Goal: Task Accomplishment & Management: Manage account settings

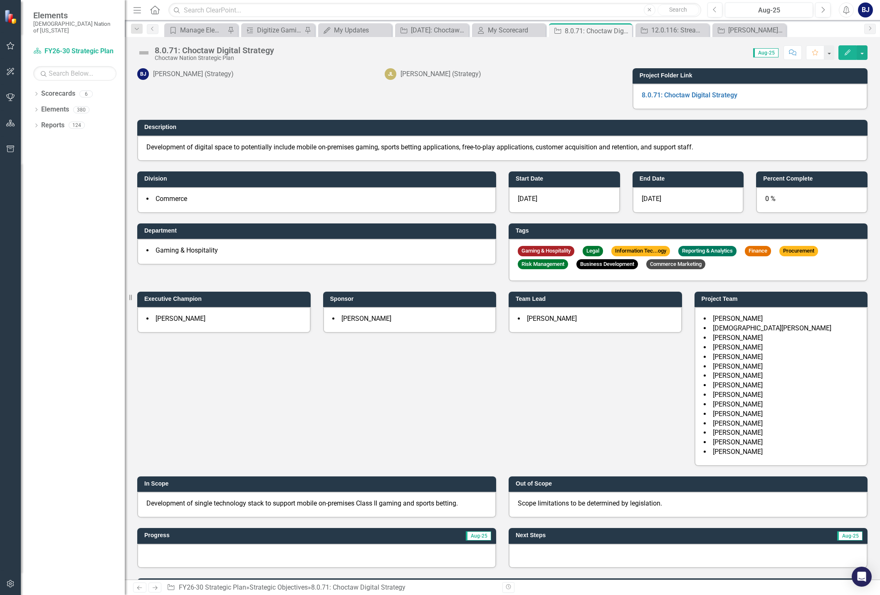
scroll to position [484, 0]
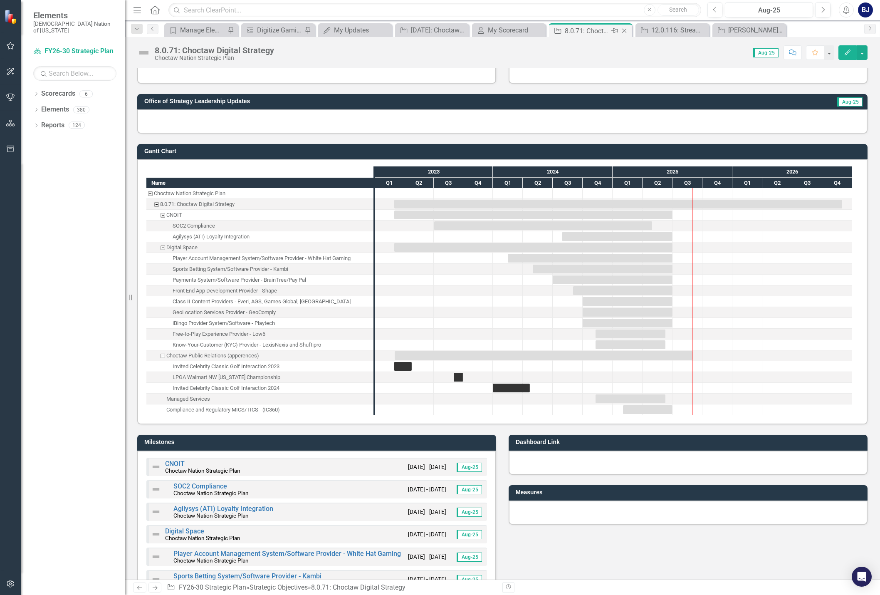
click at [624, 32] on icon "Close" at bounding box center [624, 30] width 8 height 7
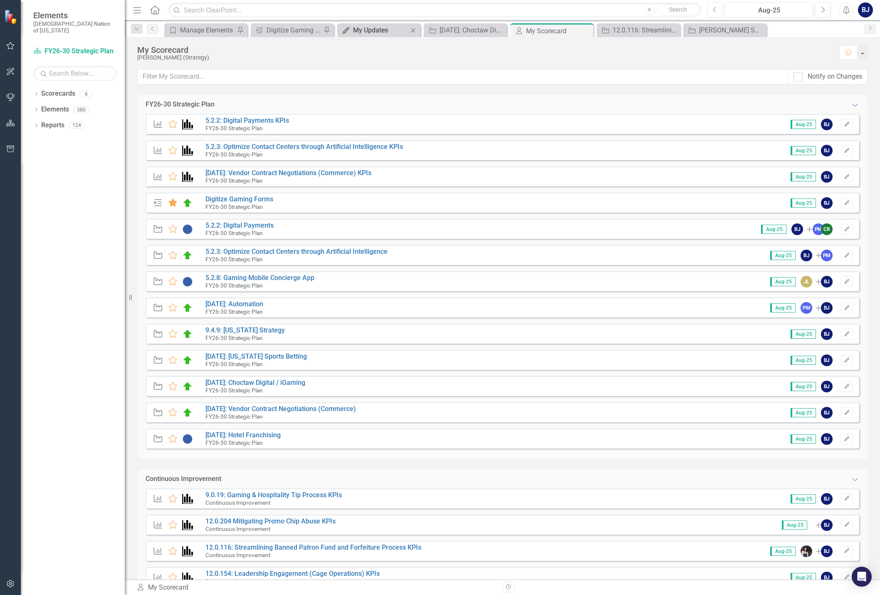
click at [375, 26] on div "My Updates" at bounding box center [380, 30] width 55 height 10
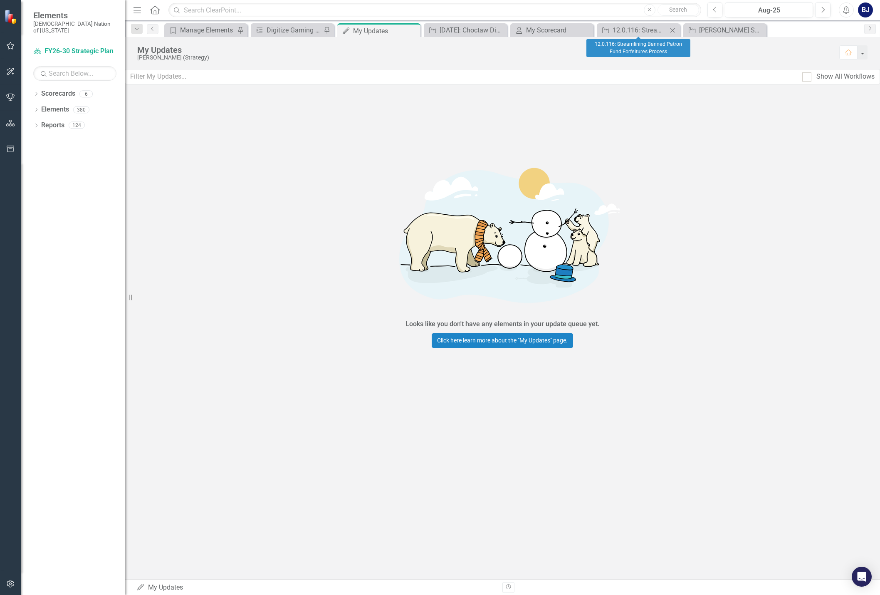
click at [673, 29] on icon "Close" at bounding box center [672, 30] width 8 height 7
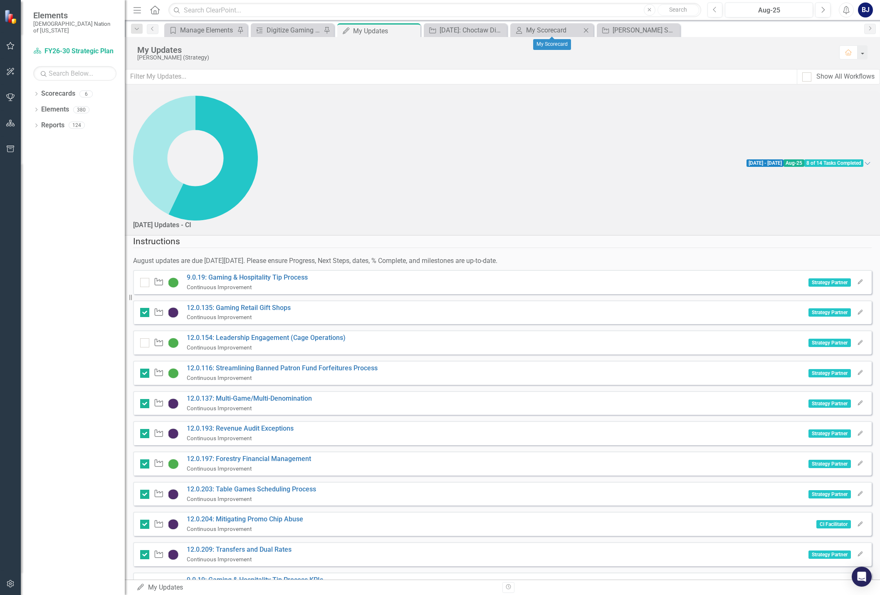
click at [585, 30] on icon "Close" at bounding box center [586, 30] width 8 height 7
click at [362, 59] on div "[PERSON_NAME] (Strategy)" at bounding box center [483, 57] width 693 height 6
click at [546, 32] on div "[PERSON_NAME] SO's" at bounding box center [553, 30] width 55 height 10
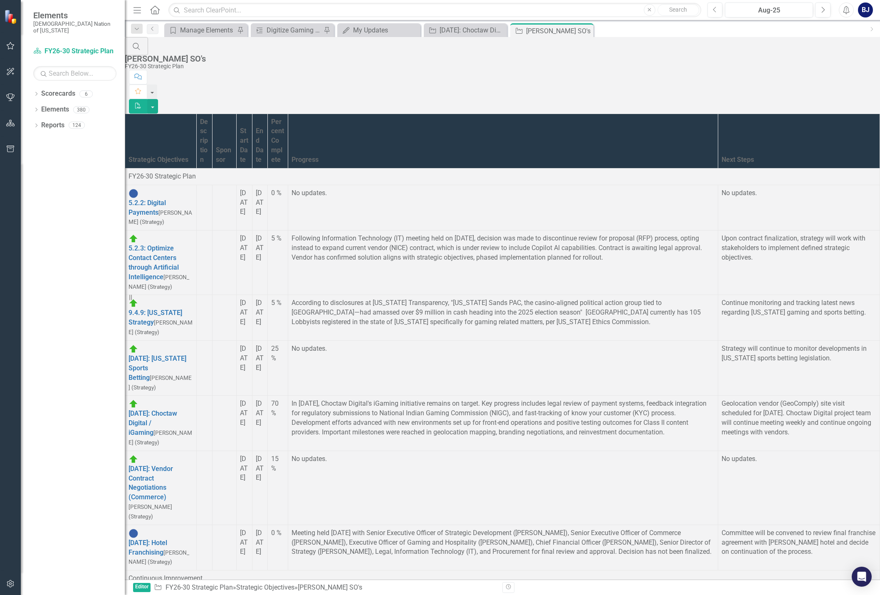
scroll to position [748, 0]
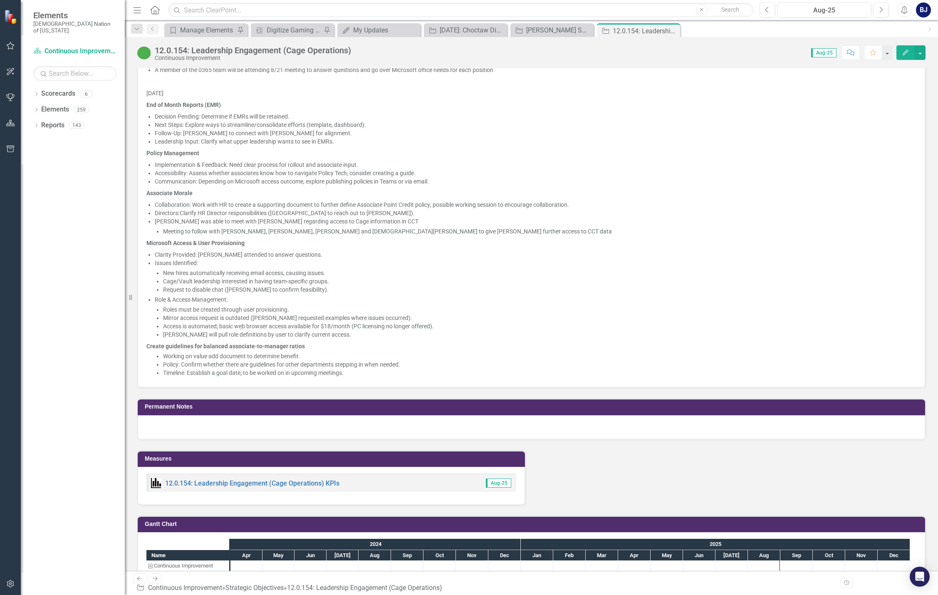
scroll to position [1123, 0]
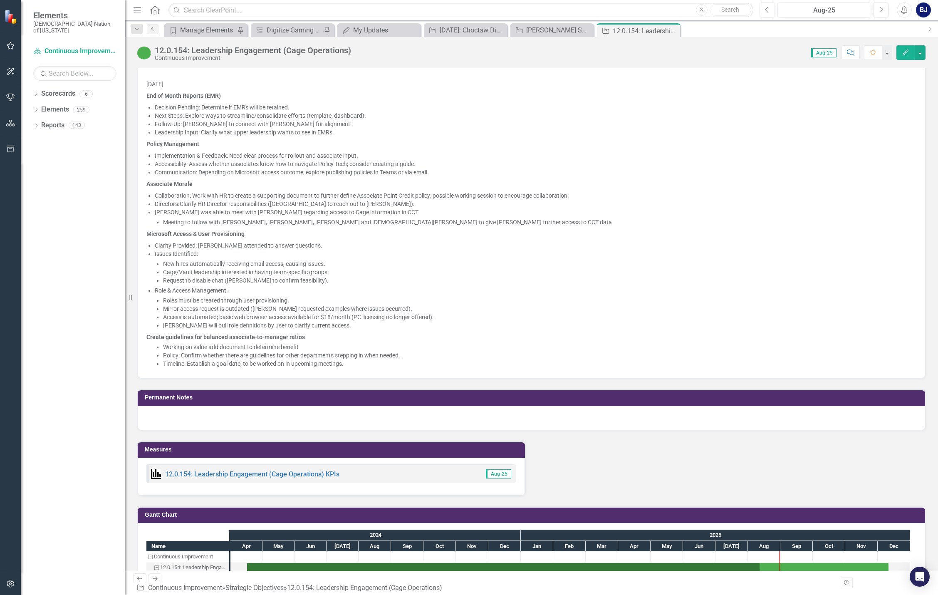
click at [373, 362] on p "Timeline: Establish a goal date; to be worked on in upcoming meetings." at bounding box center [539, 363] width 753 height 8
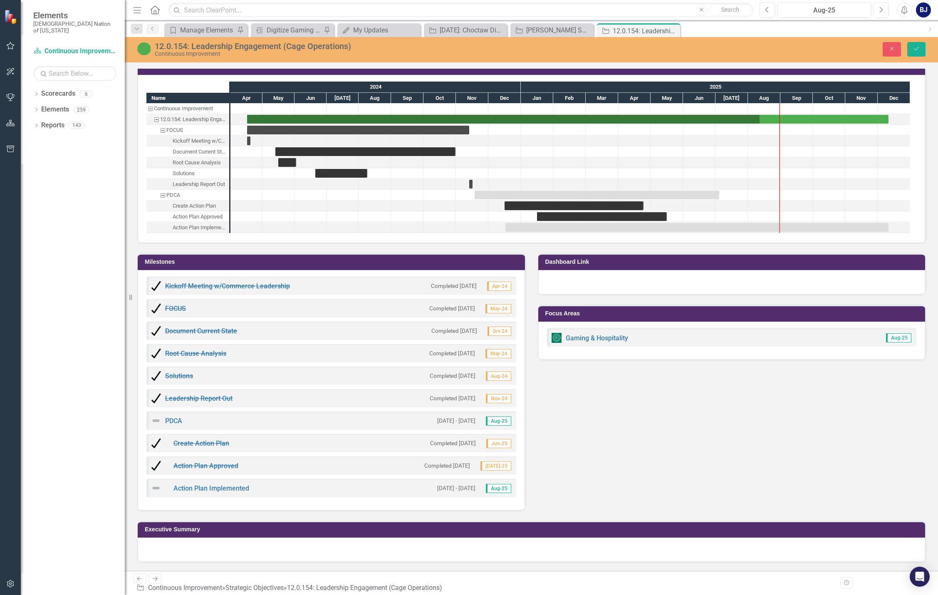
scroll to position [1078, 0]
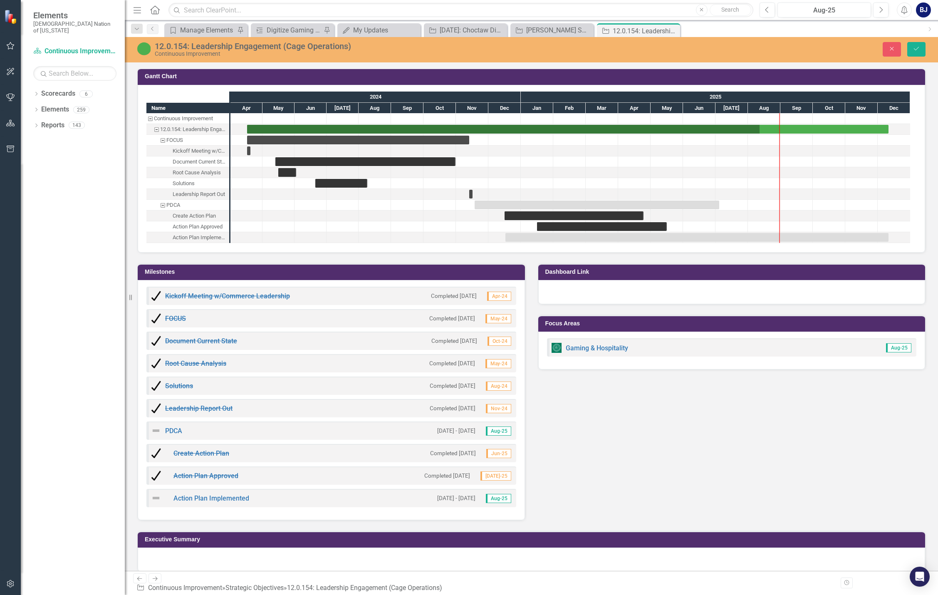
click at [354, 363] on div "Root Cause Analysis Completed [DATE] May-24" at bounding box center [331, 363] width 370 height 18
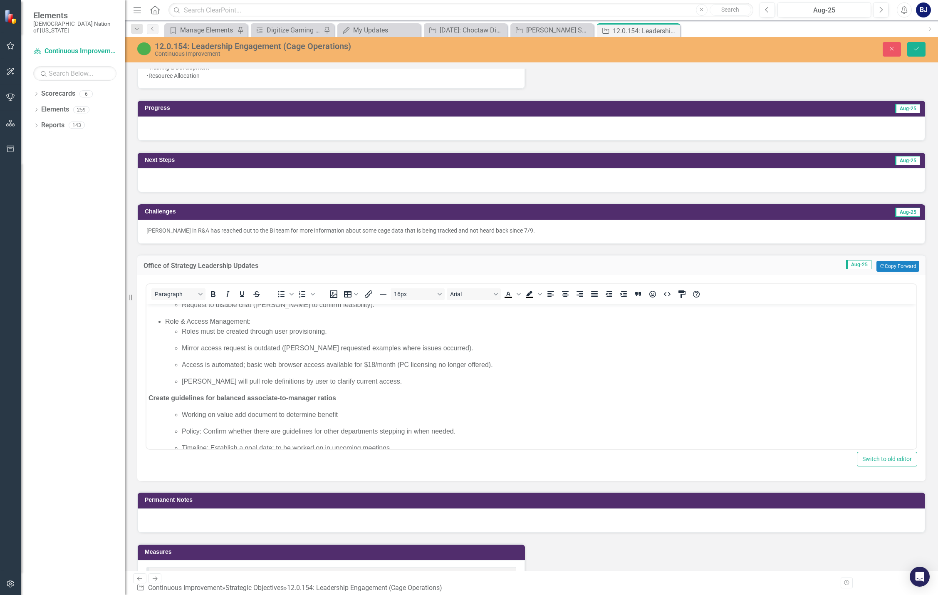
scroll to position [787, 0]
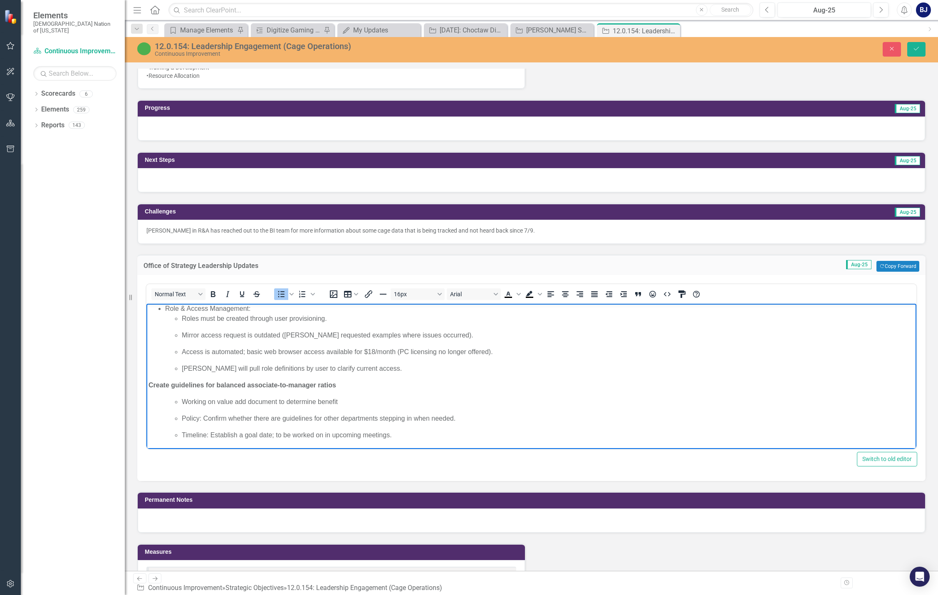
click at [396, 433] on p "Timeline: Establish a goal date; to be worked on in upcoming meetings." at bounding box center [548, 435] width 732 height 10
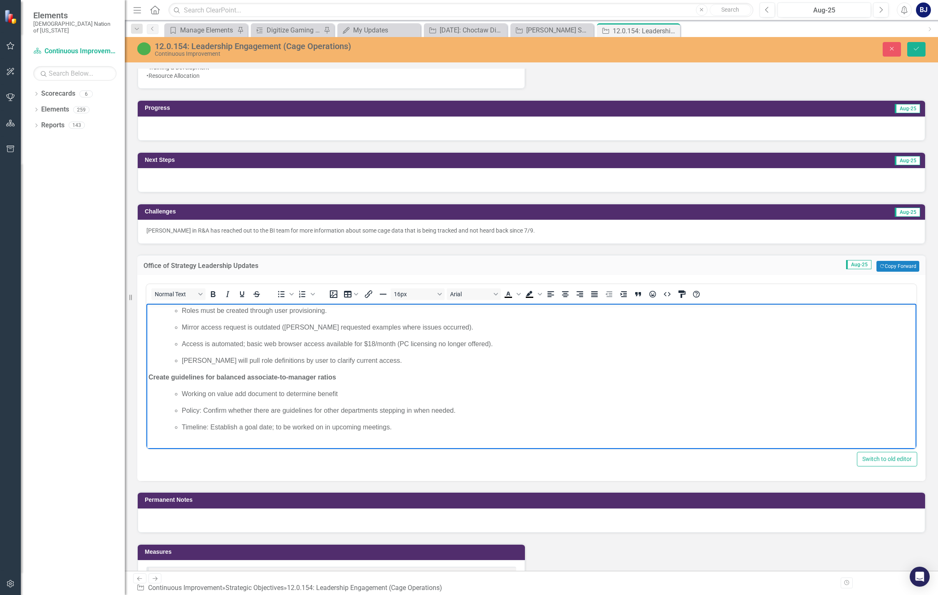
scroll to position [812, 0]
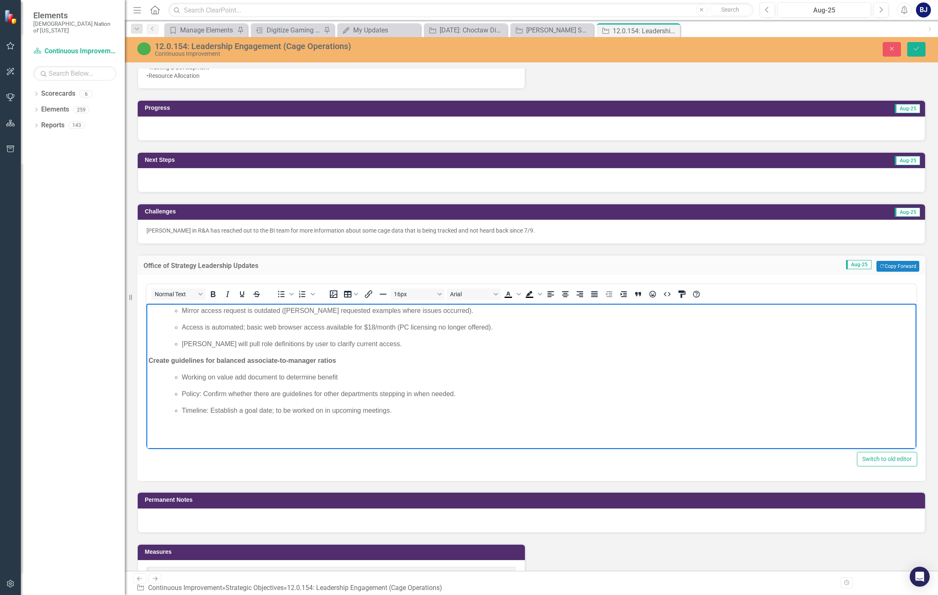
click at [170, 439] on p "Rich Text Area. Press ALT-0 for help." at bounding box center [530, 444] width 765 height 10
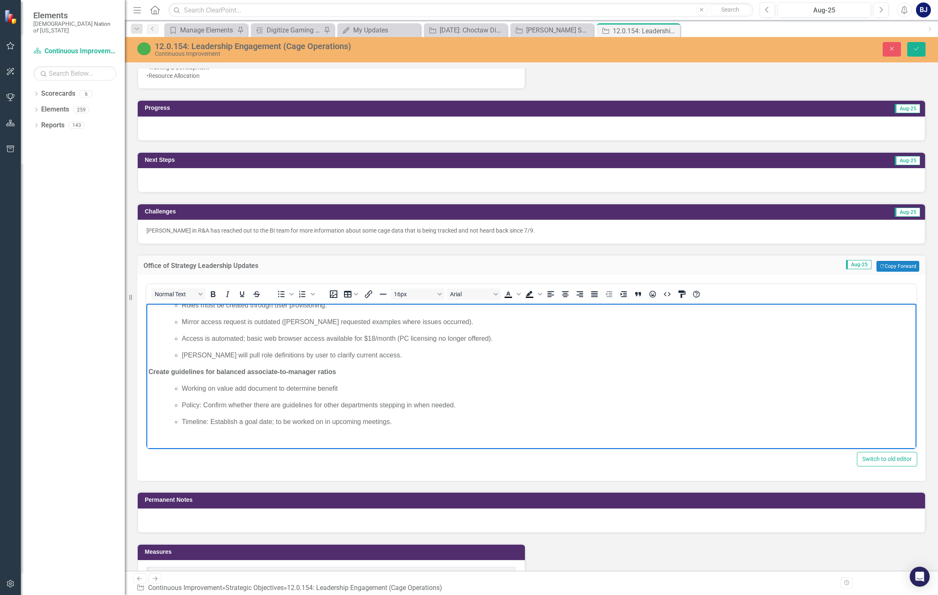
scroll to position [820, 0]
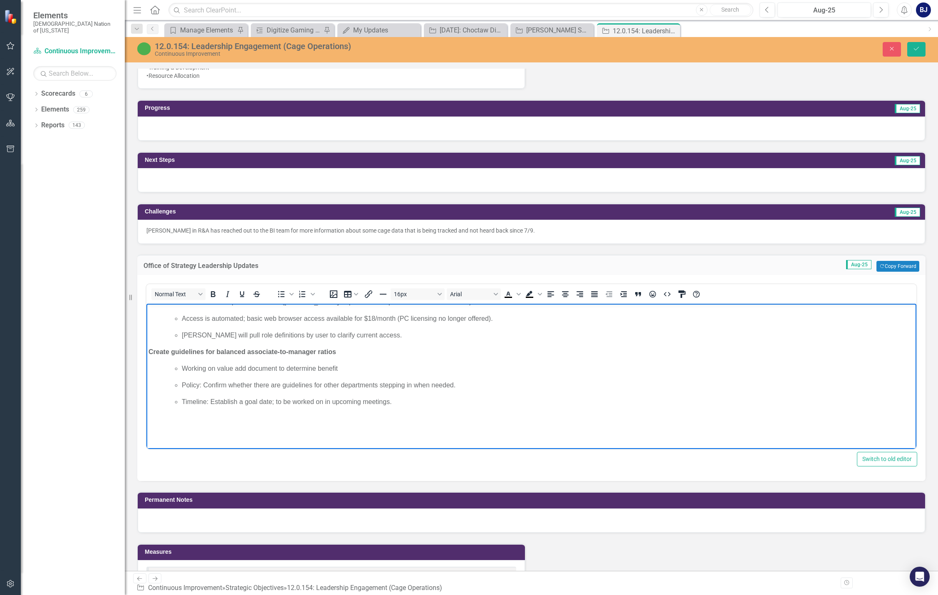
click at [153, 437] on p "Rich Text Area. Press ALT-0 for help." at bounding box center [530, 435] width 765 height 10
paste body "Rich Text Area. Press ALT-0 for help."
drag, startPoint x: 149, startPoint y: 434, endPoint x: 490, endPoint y: 451, distance: 341.4
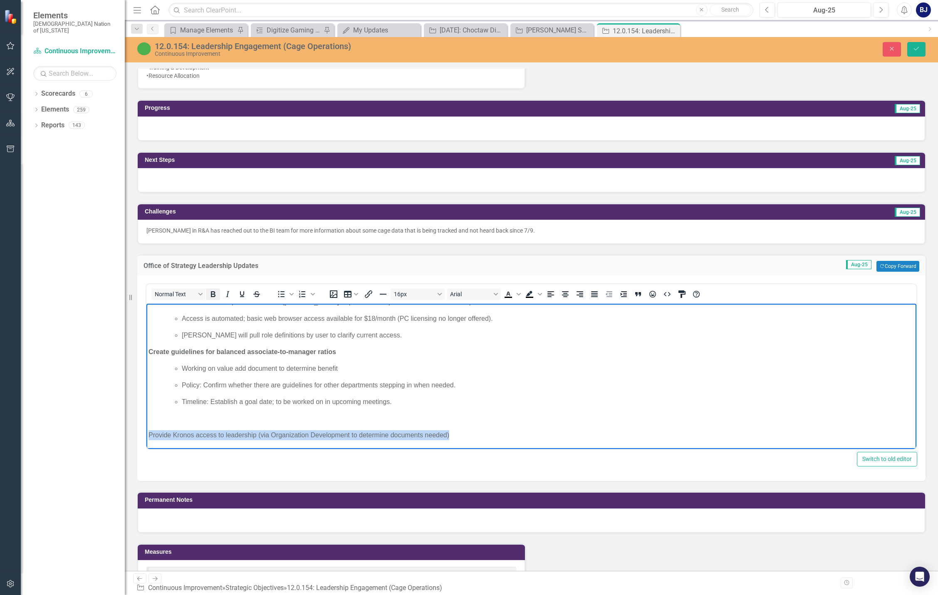
click at [215, 291] on icon "Bold" at bounding box center [213, 294] width 10 height 10
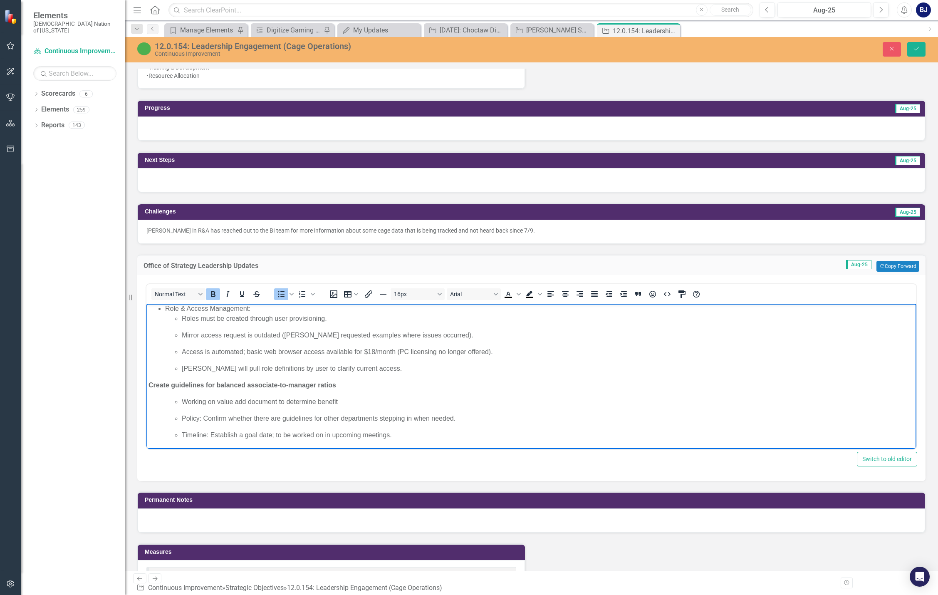
scroll to position [804, 0]
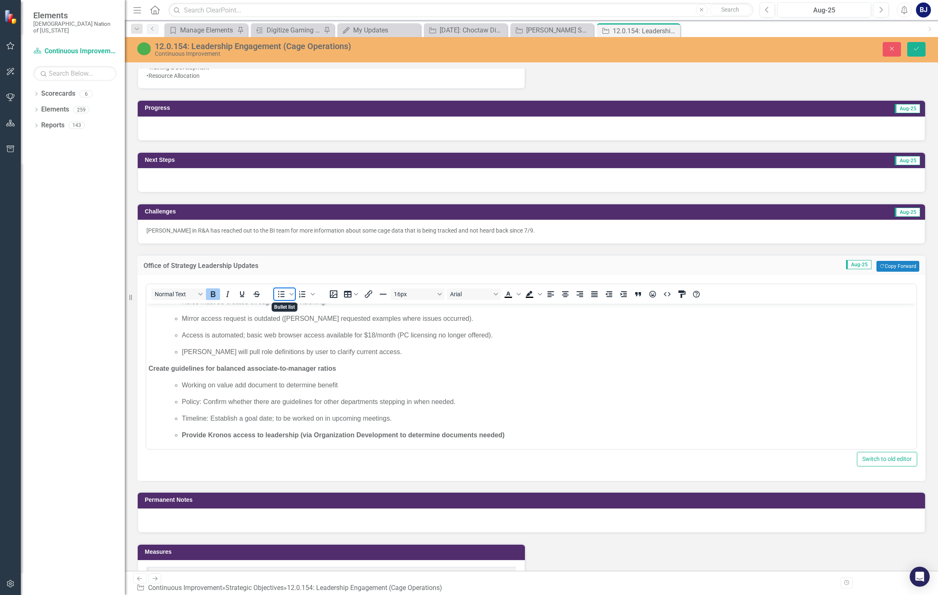
click at [276, 297] on span "Bullet list" at bounding box center [281, 294] width 14 height 12
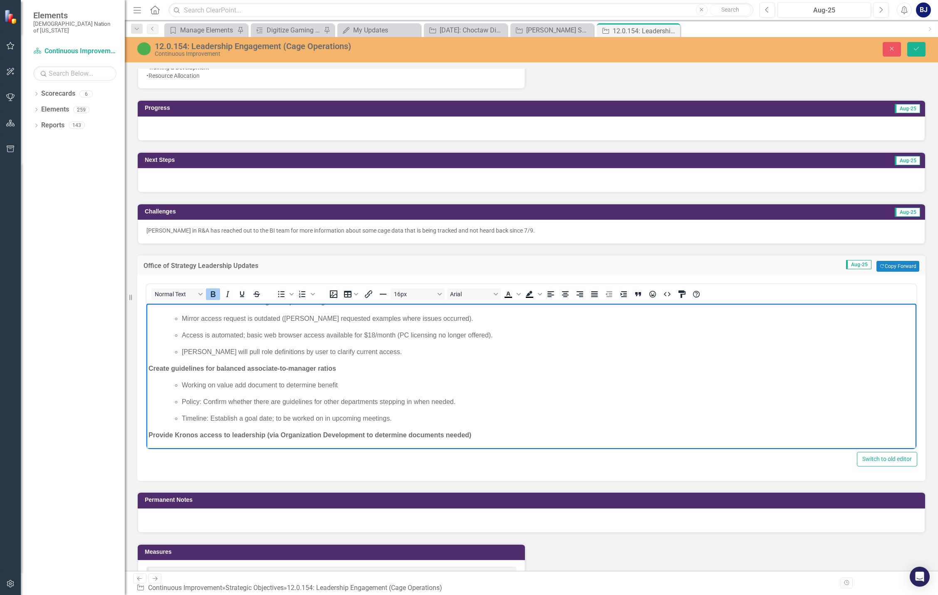
click at [480, 434] on p "Provide Kronos access to leadership (via Organization Development to determine …" at bounding box center [530, 435] width 765 height 10
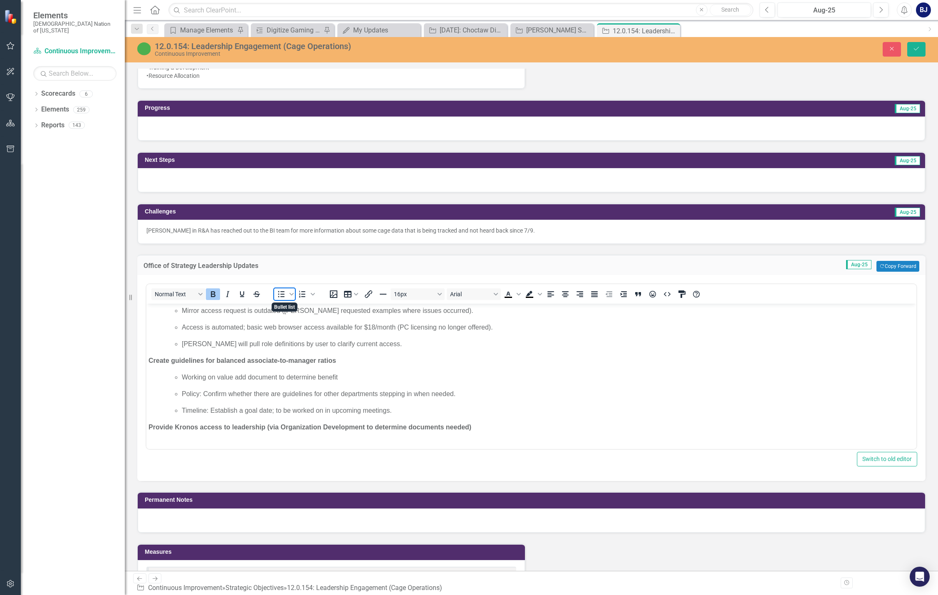
click at [278, 294] on icon "Bullet list" at bounding box center [281, 294] width 7 height 6
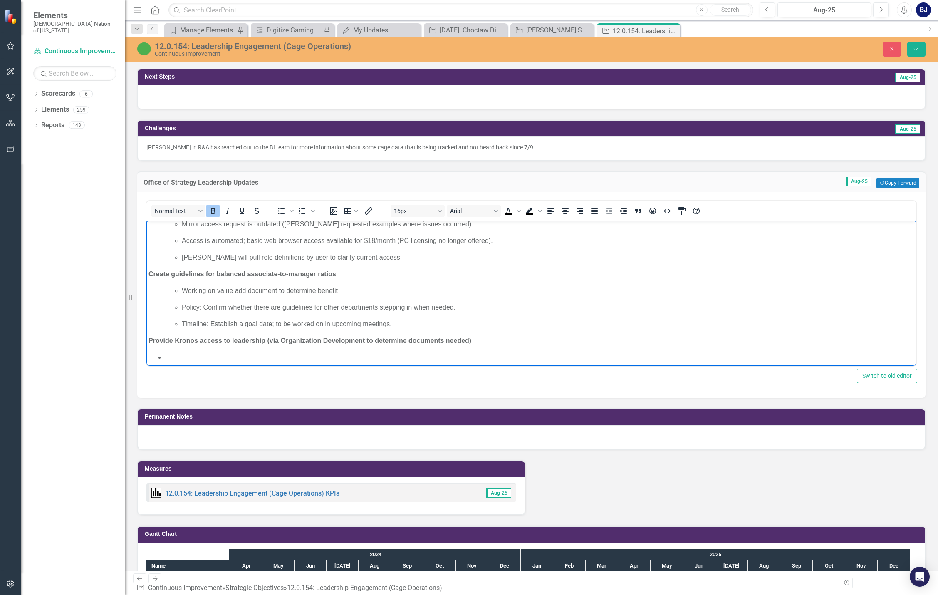
scroll to position [820, 0]
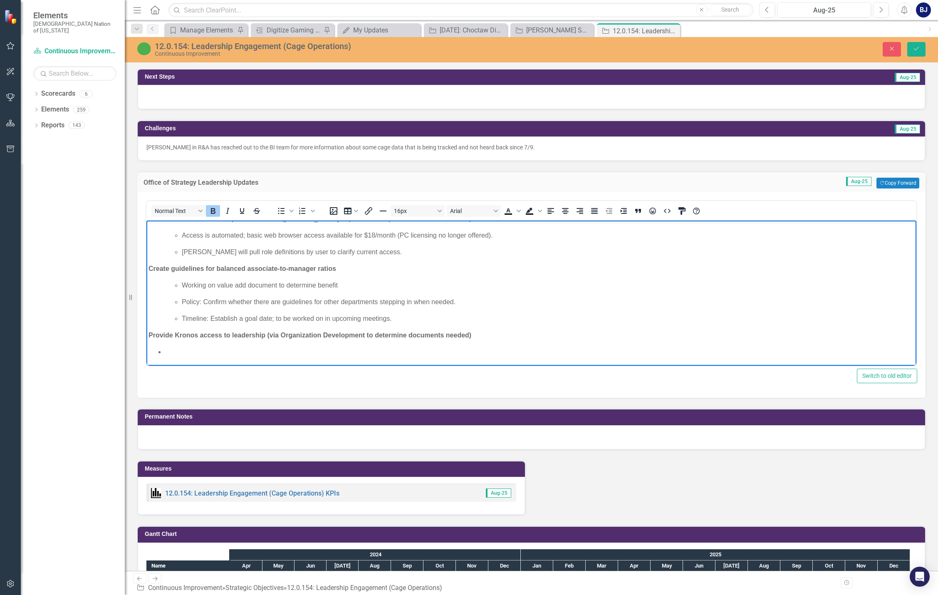
click at [210, 353] on li "Rich Text Area. Press ALT-0 for help." at bounding box center [539, 352] width 749 height 10
click at [214, 214] on icon "Bold" at bounding box center [213, 211] width 10 height 10
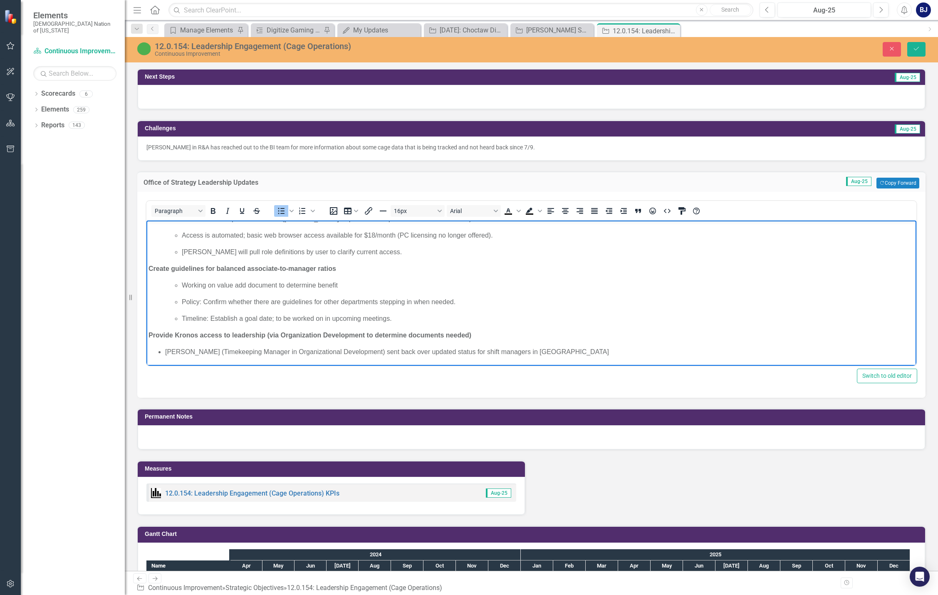
click at [558, 348] on li "﻿[PERSON_NAME] (Timekeeping Manager in Organizational Development) sent back ov…" at bounding box center [539, 352] width 749 height 10
click at [879, 50] on button "Save" at bounding box center [916, 49] width 18 height 15
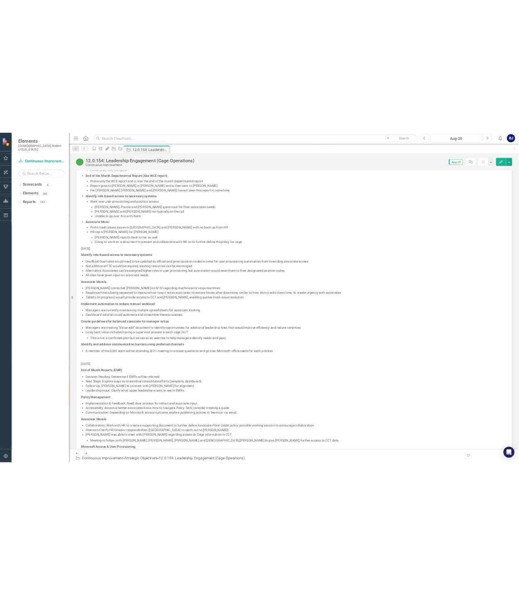
scroll to position [869, 0]
